Goal: Information Seeking & Learning: Understand process/instructions

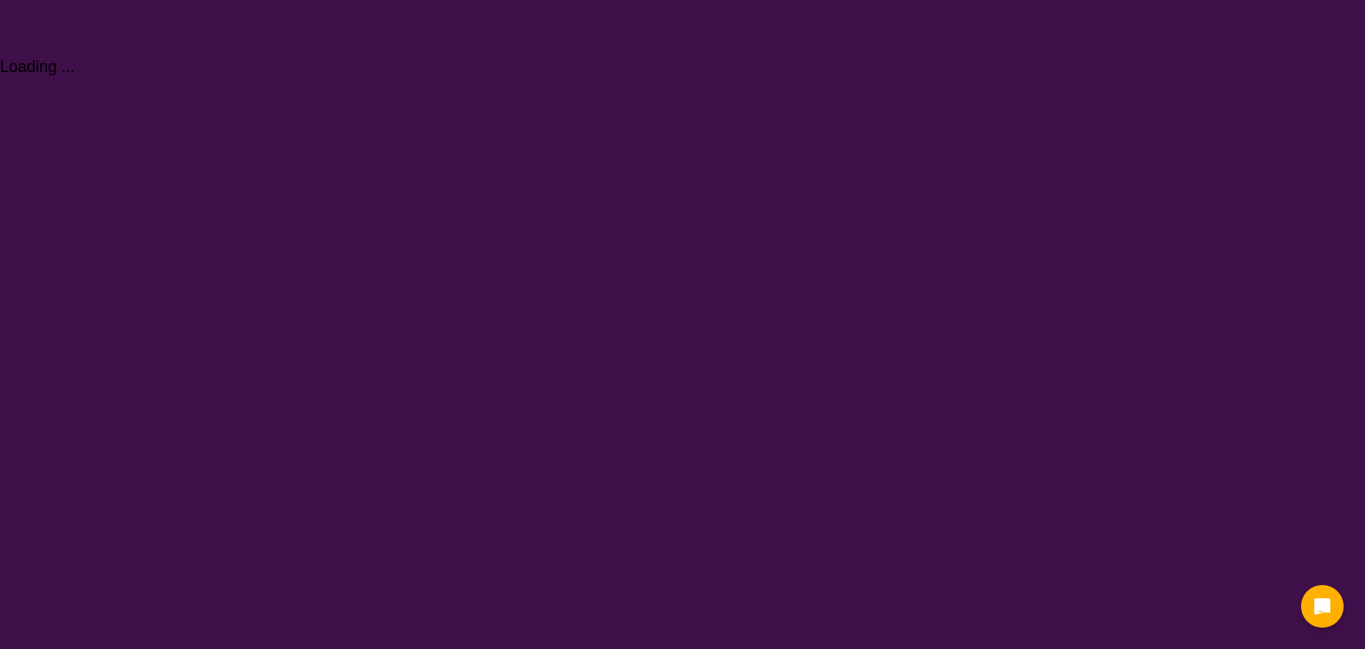
select select "NDIS Plan management"
select select "NDIS"
select select "NDIS Plan management"
select select "NDIS"
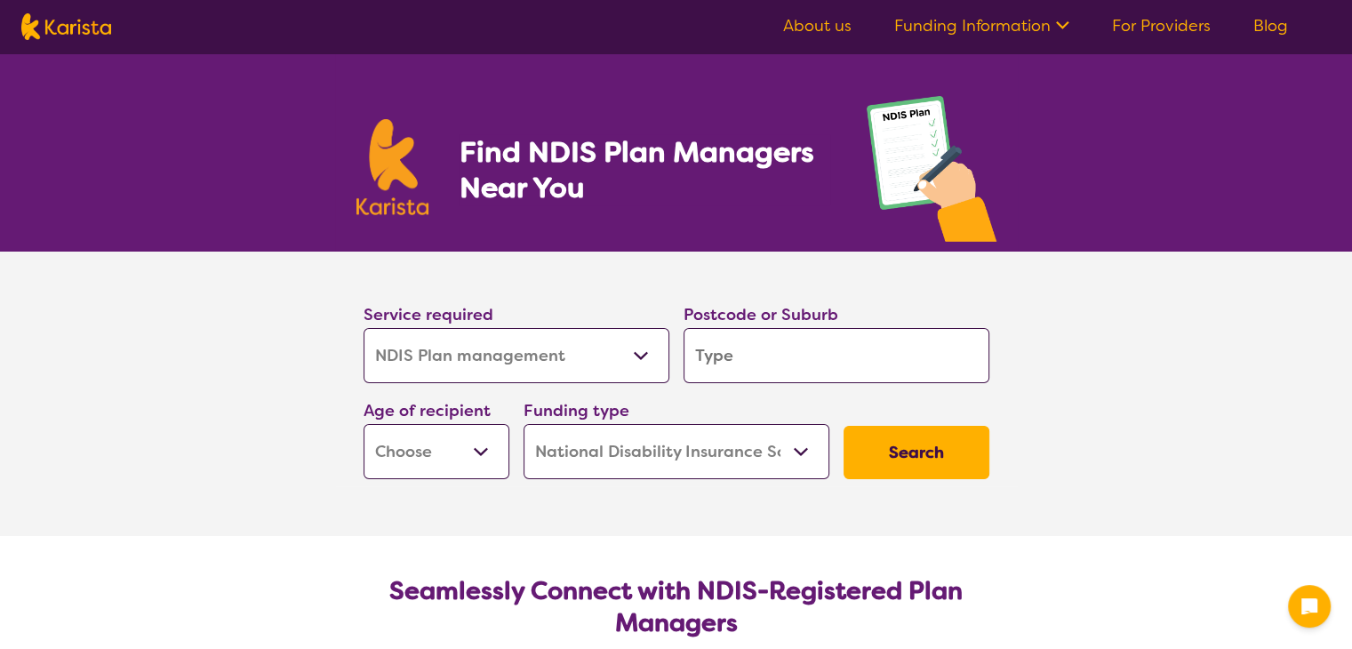
click at [1158, 28] on link "For Providers" at bounding box center [1161, 25] width 99 height 21
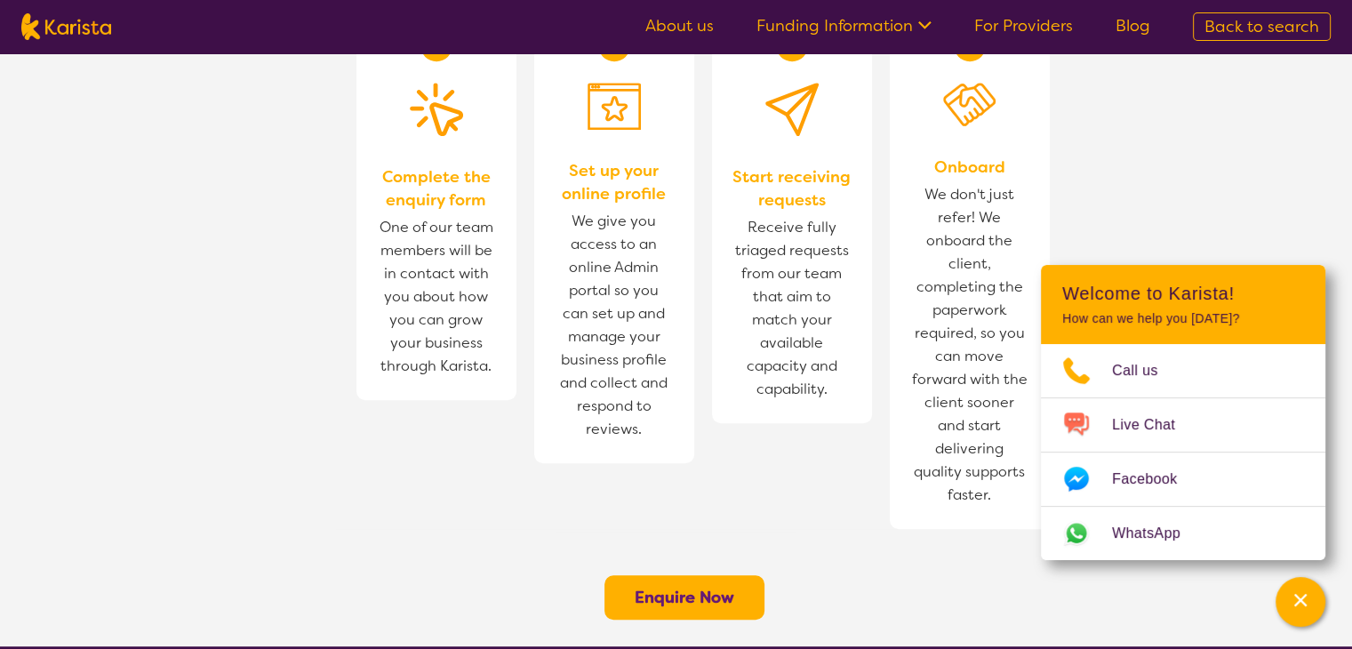
scroll to position [959, 0]
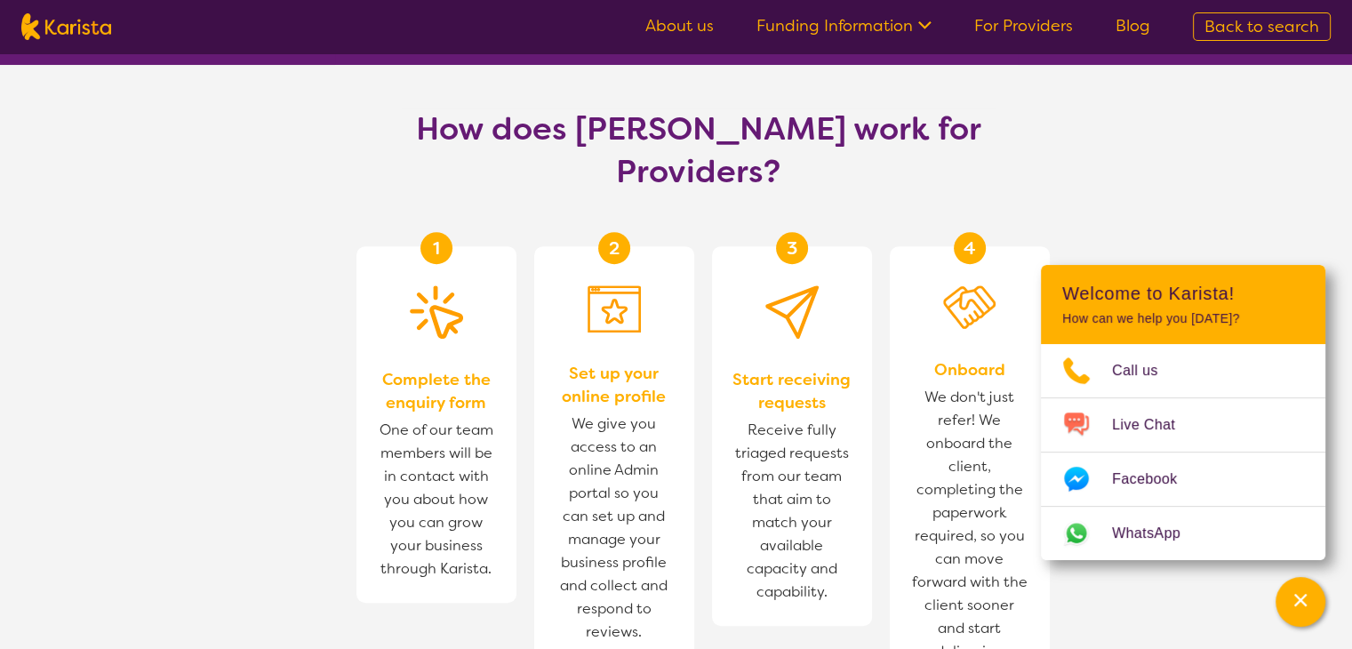
click at [704, 374] on div "2 Set up your online profile We give you access to an online Admin portal so yo…" at bounding box center [623, 488] width 178 height 485
click at [1232, 182] on section "How does [PERSON_NAME] work for Providers? 1 Complete the enquiry form One of o…" at bounding box center [676, 457] width 1352 height 784
click at [1298, 595] on icon "Channel Menu" at bounding box center [1300, 600] width 18 height 18
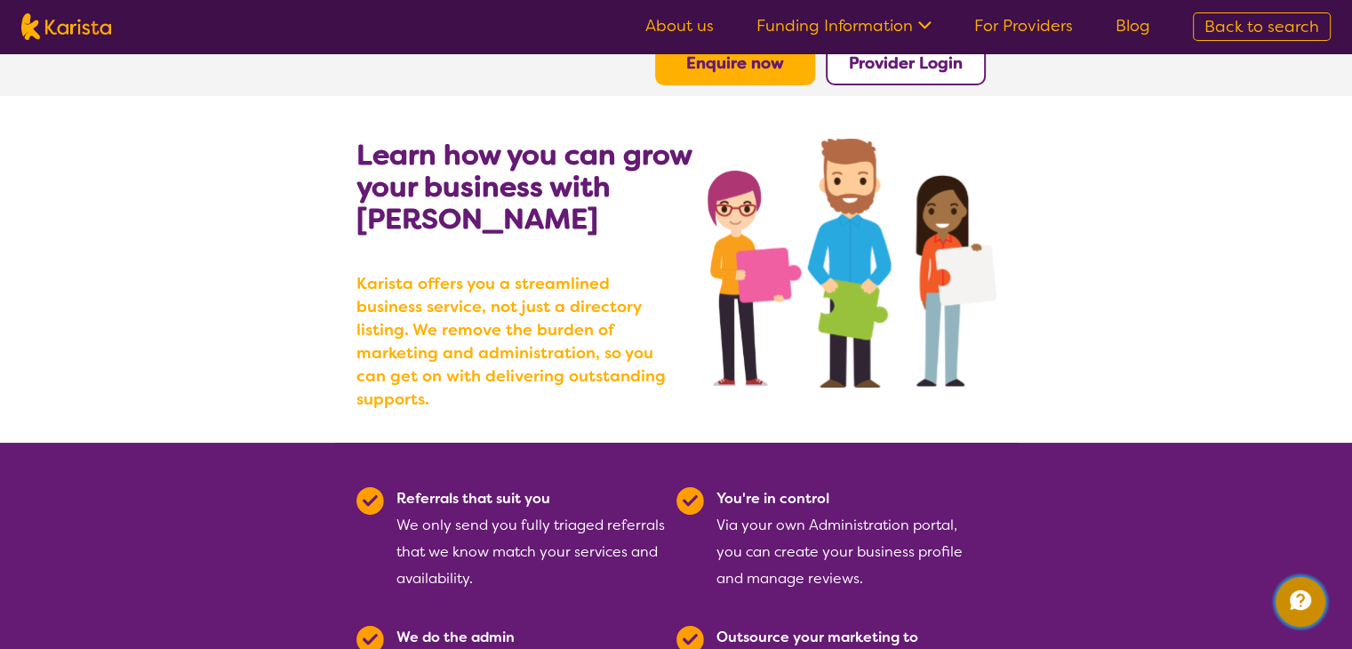
scroll to position [0, 0]
